Goal: Check status: Check status

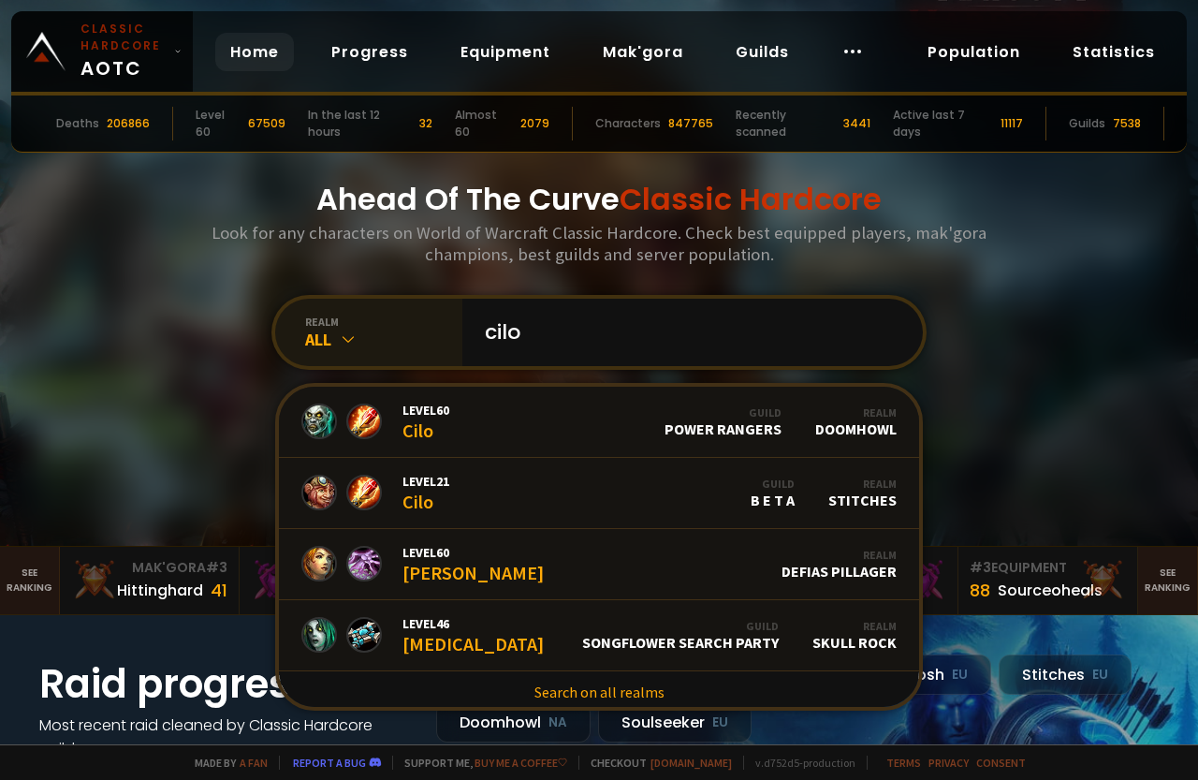
type input "cilo"
click at [374, 343] on div "All" at bounding box center [383, 340] width 157 height 22
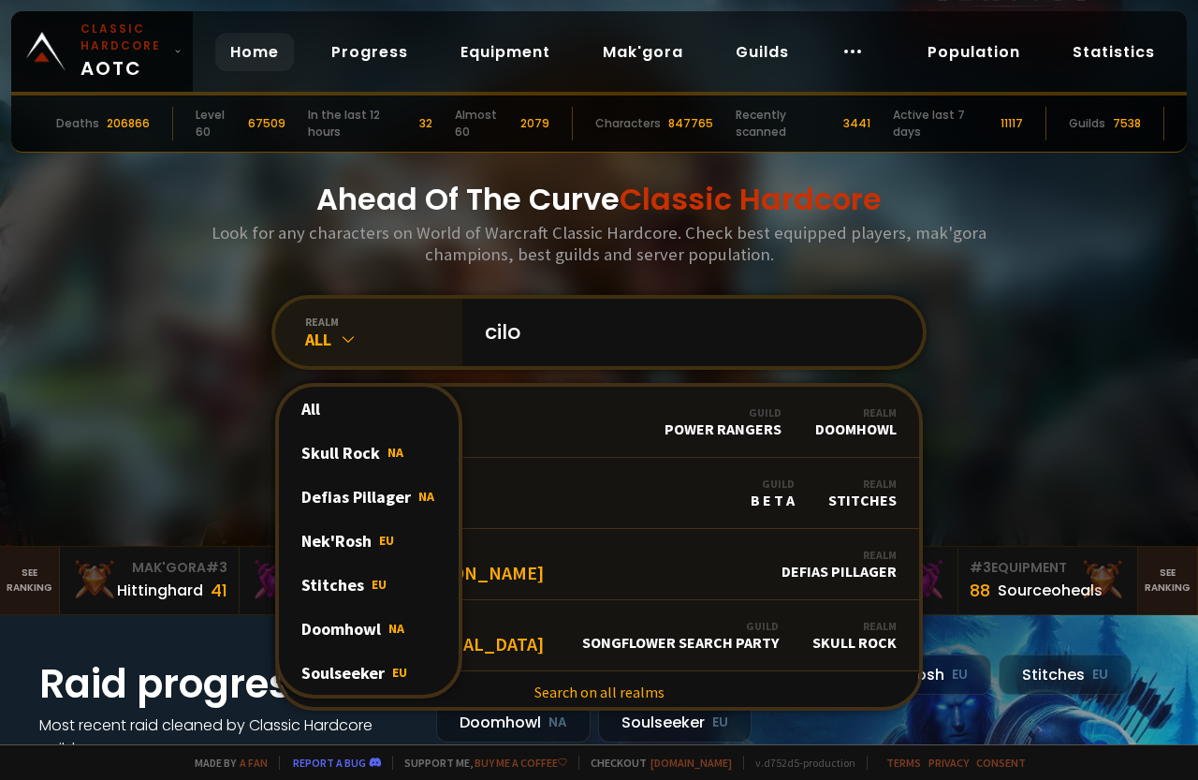
click at [375, 343] on div "All" at bounding box center [383, 340] width 157 height 22
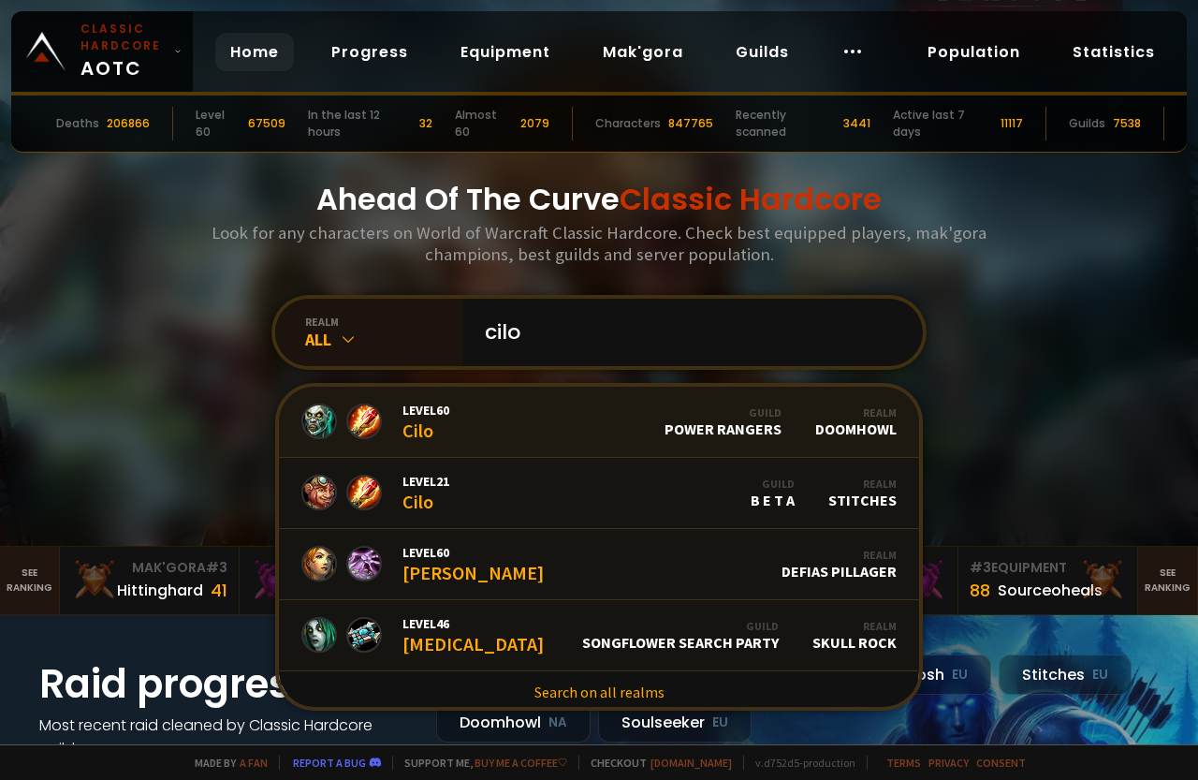
click at [527, 431] on link "Level 60 Cilo Guild Power Rangers Realm Doomhowl" at bounding box center [599, 422] width 640 height 71
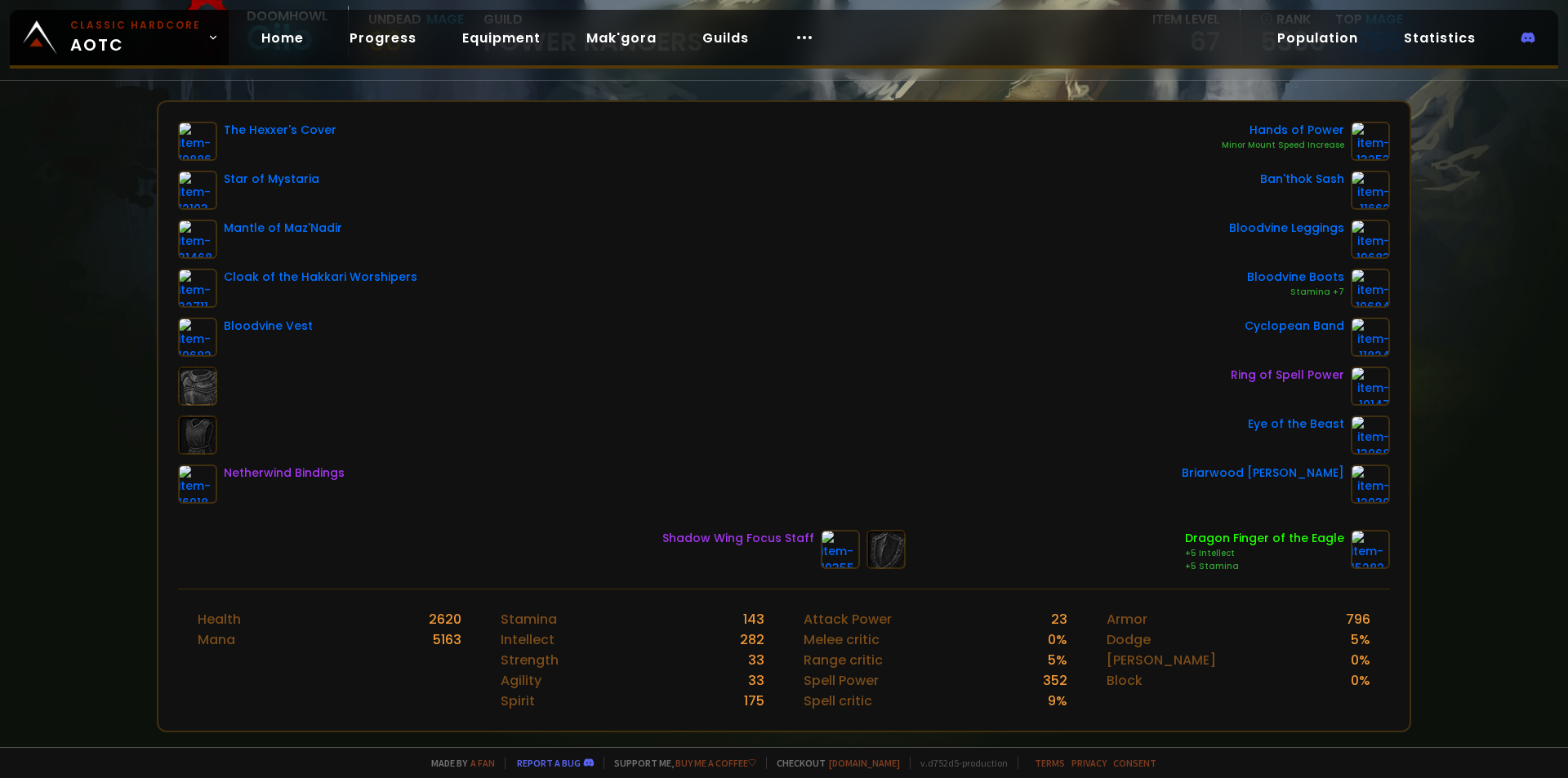
scroll to position [434, 0]
